Goal: Complete application form

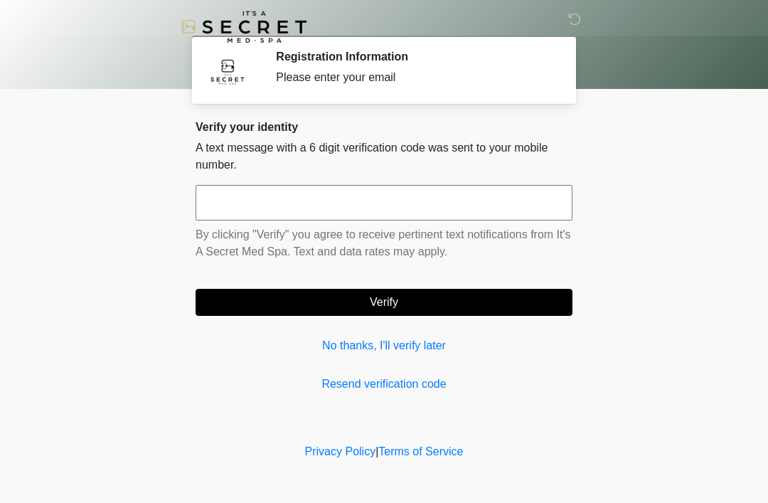
click at [423, 347] on link "No thanks, I'll verify later" at bounding box center [384, 345] width 377 height 17
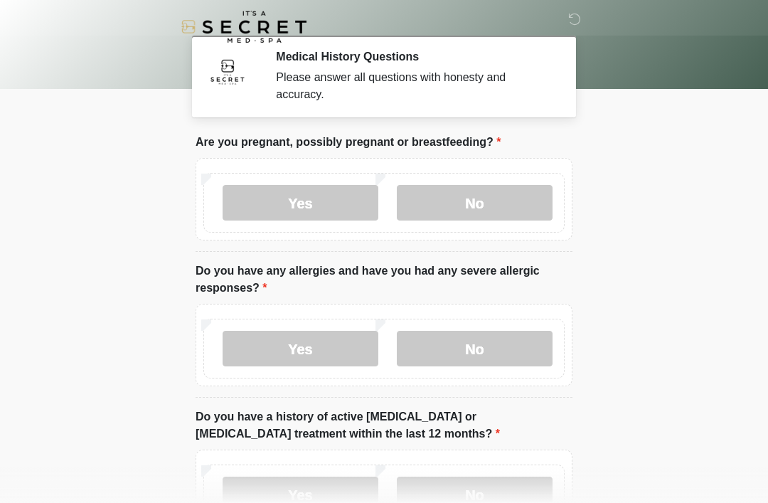
click at [508, 197] on label "No" at bounding box center [475, 203] width 156 height 36
click at [526, 356] on label "No" at bounding box center [475, 349] width 156 height 36
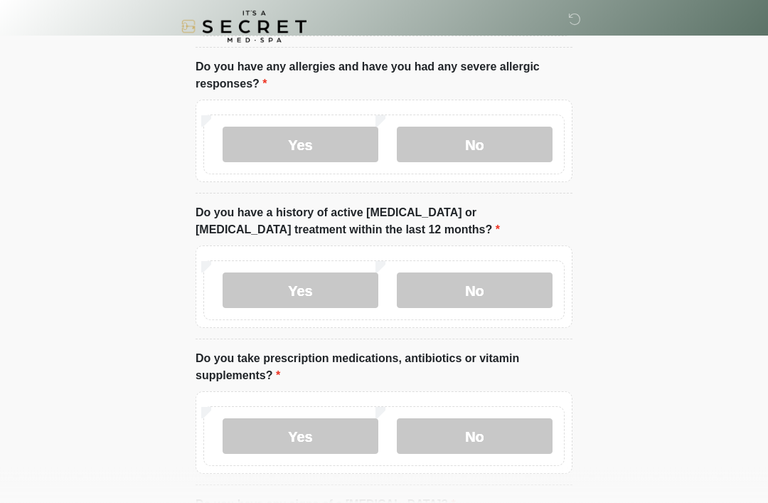
scroll to position [204, 0]
click at [516, 299] on label "No" at bounding box center [475, 290] width 156 height 36
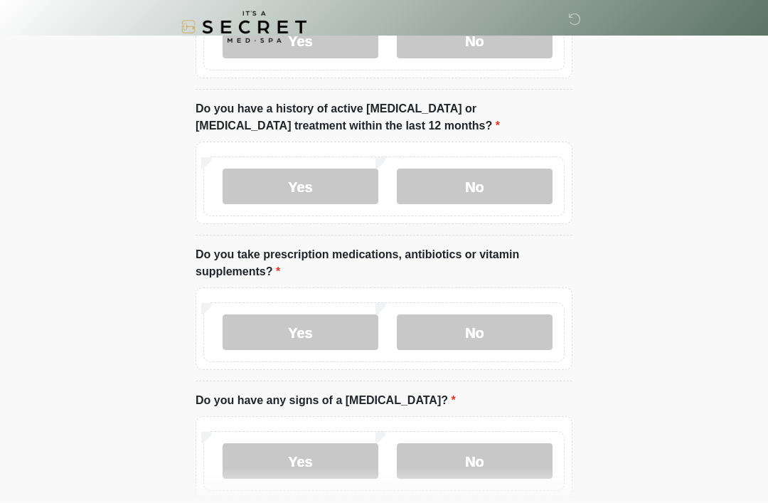
scroll to position [307, 0]
click at [312, 344] on label "Yes" at bounding box center [301, 333] width 156 height 36
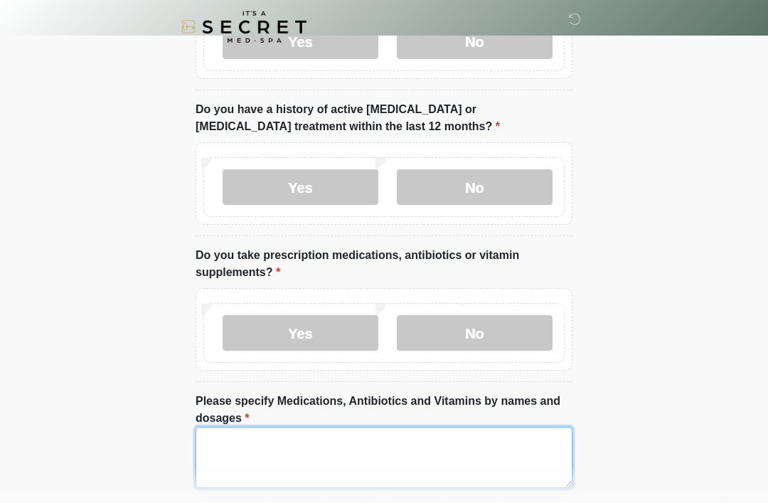
click at [269, 456] on textarea "Please specify Medications, Antibiotics and Vitamins by names and dosages" at bounding box center [384, 457] width 377 height 61
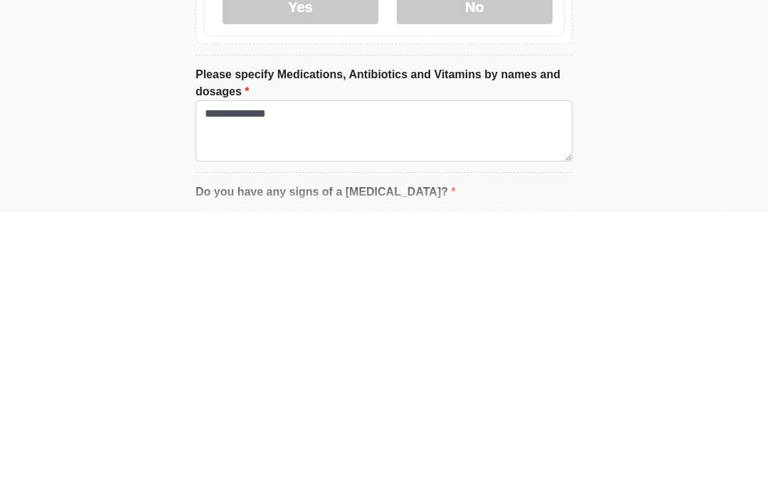
scroll to position [634, 0]
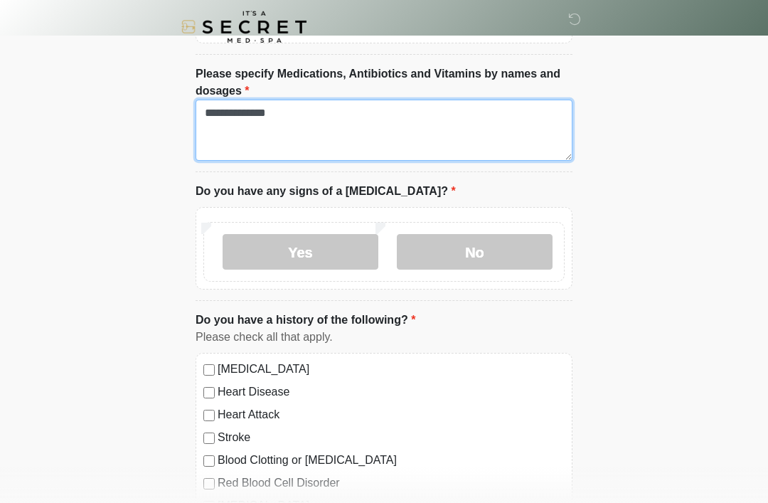
click at [326, 137] on textarea "**********" at bounding box center [384, 130] width 377 height 61
type textarea "**********"
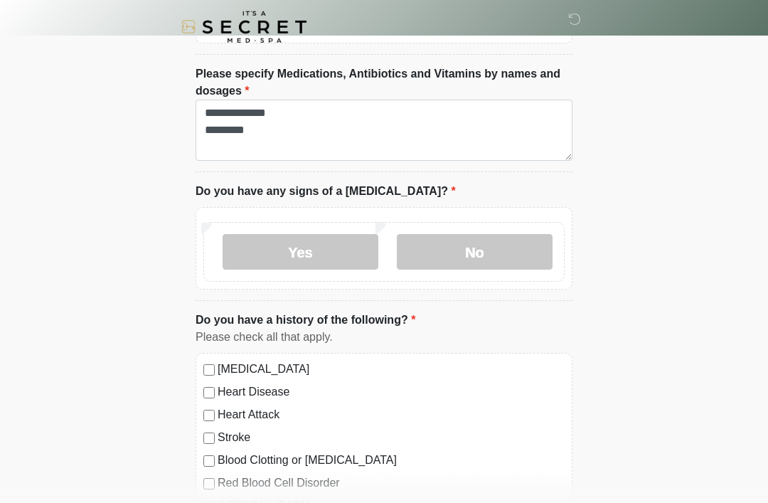
click at [499, 250] on label "No" at bounding box center [475, 252] width 156 height 36
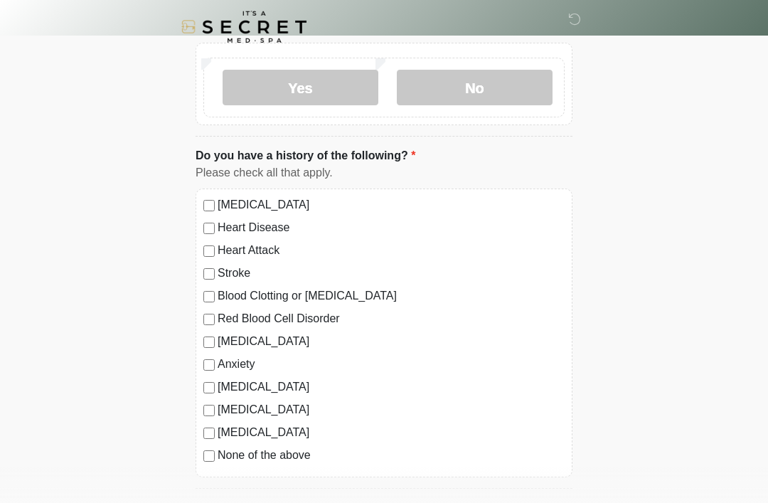
scroll to position [804, 0]
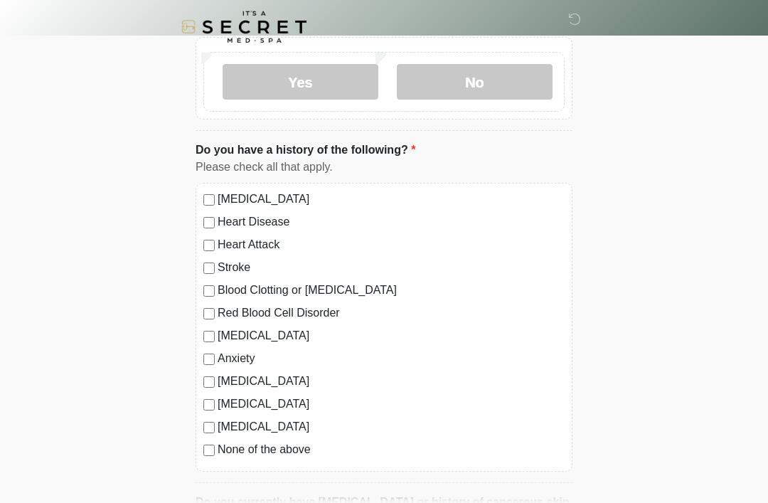
click at [302, 398] on label "[MEDICAL_DATA]" at bounding box center [391, 403] width 347 height 17
click at [271, 408] on label "[MEDICAL_DATA]" at bounding box center [391, 403] width 347 height 17
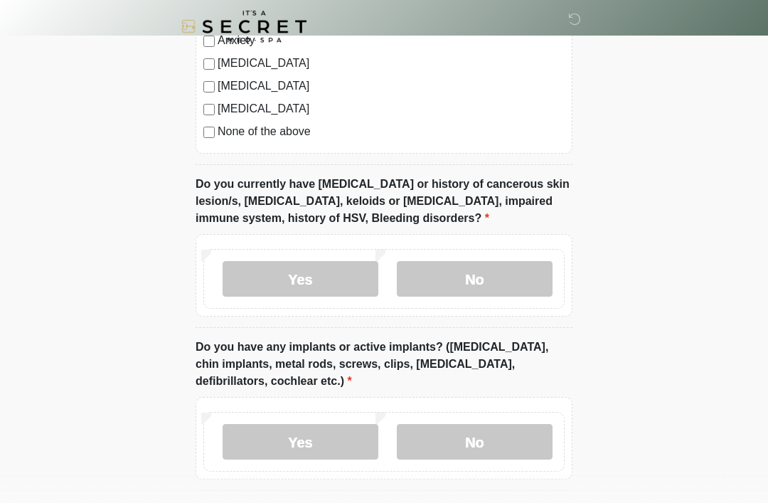
scroll to position [1123, 0]
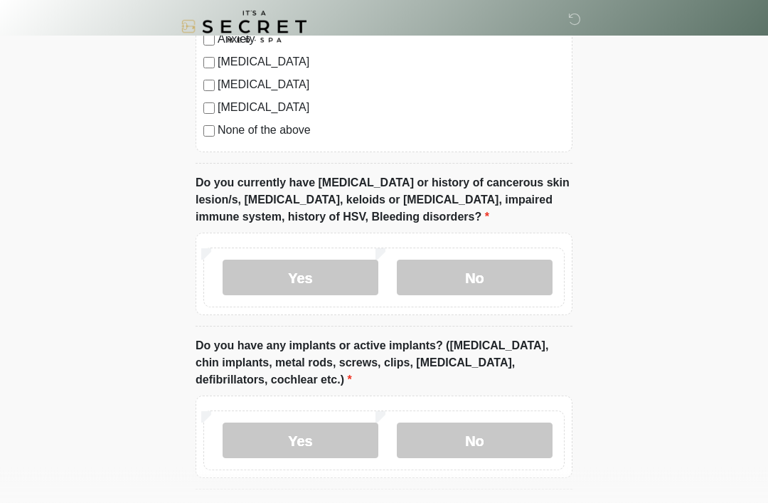
click at [488, 274] on label "No" at bounding box center [475, 278] width 156 height 36
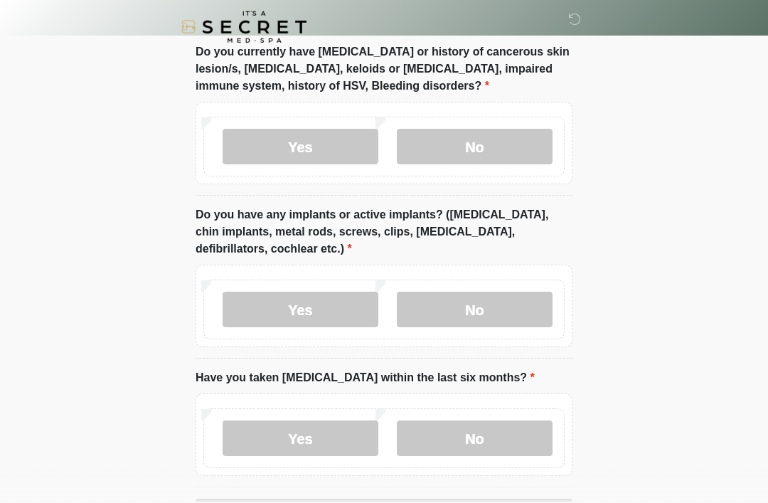
click at [482, 301] on label "No" at bounding box center [475, 310] width 156 height 36
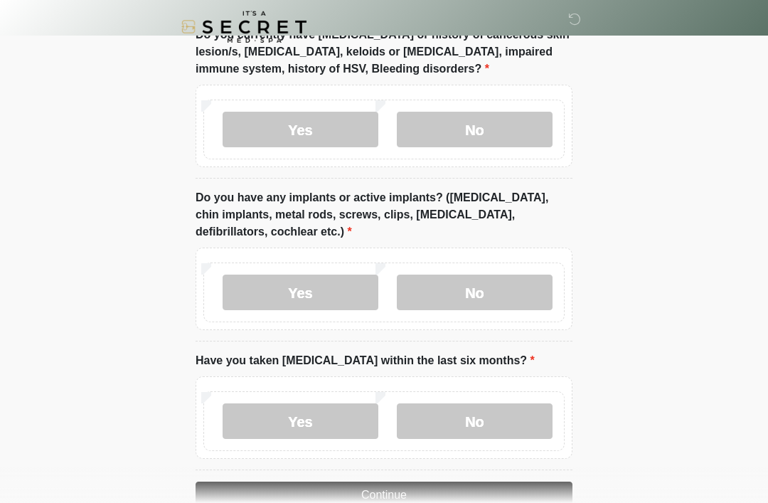
scroll to position [1305, 0]
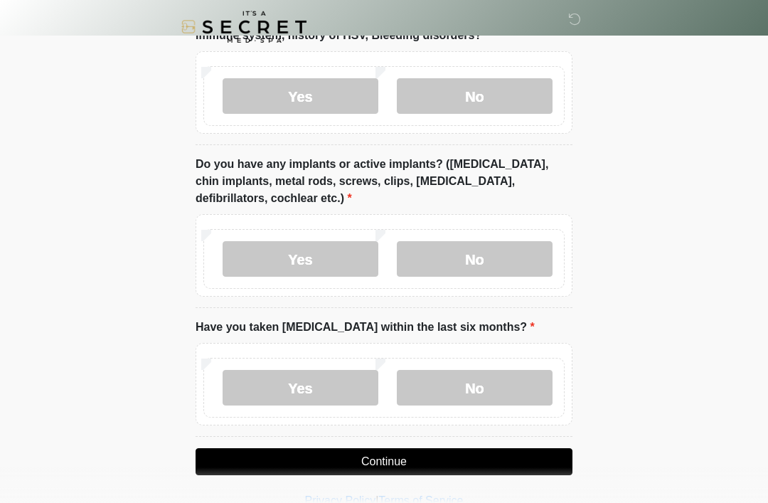
click at [474, 385] on label "No" at bounding box center [475, 388] width 156 height 36
click at [469, 454] on button "Continue" at bounding box center [384, 461] width 377 height 27
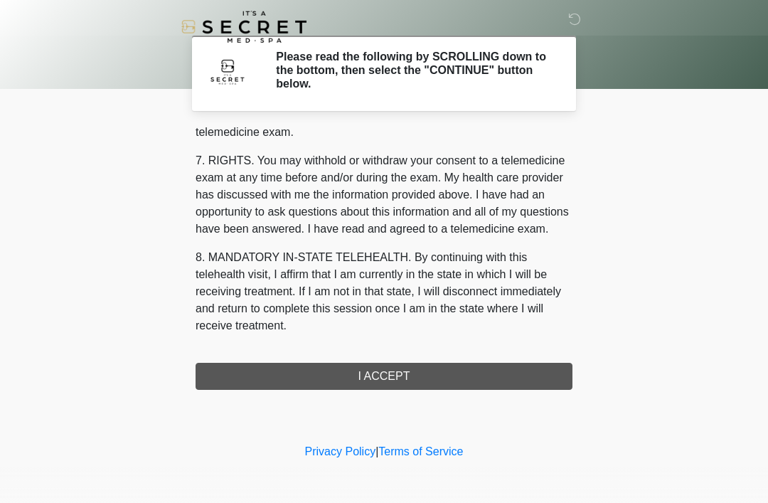
scroll to position [607, 0]
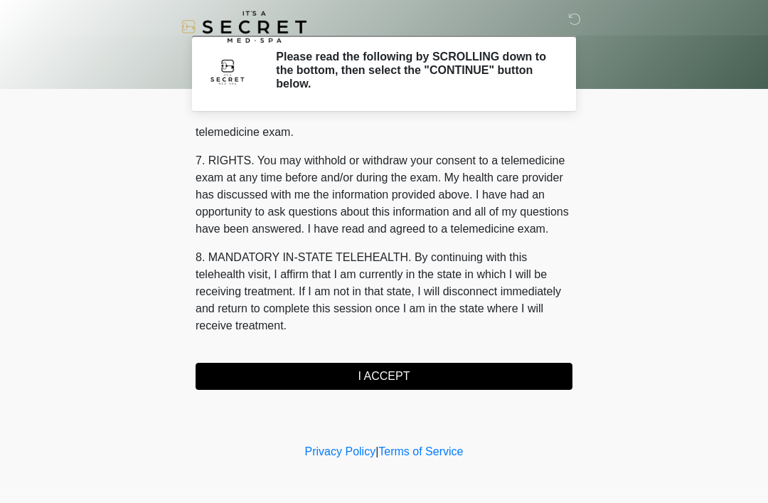
click at [459, 369] on button "I ACCEPT" at bounding box center [384, 376] width 377 height 27
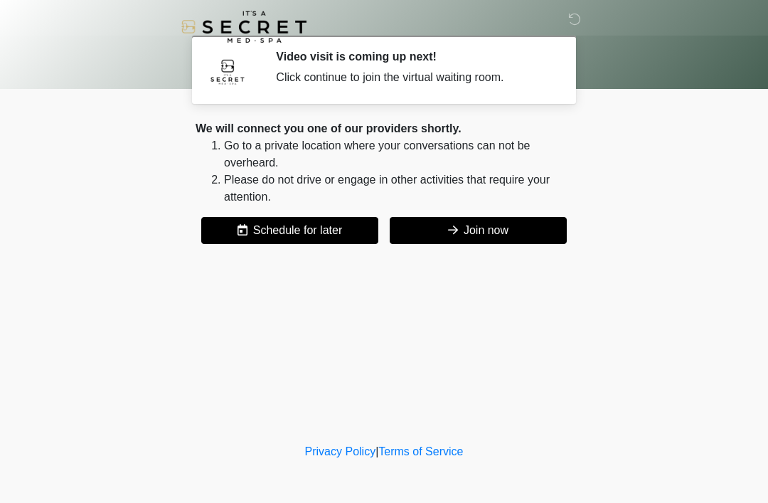
click at [489, 237] on button "Join now" at bounding box center [478, 230] width 177 height 27
